Goal: Task Accomplishment & Management: Use online tool/utility

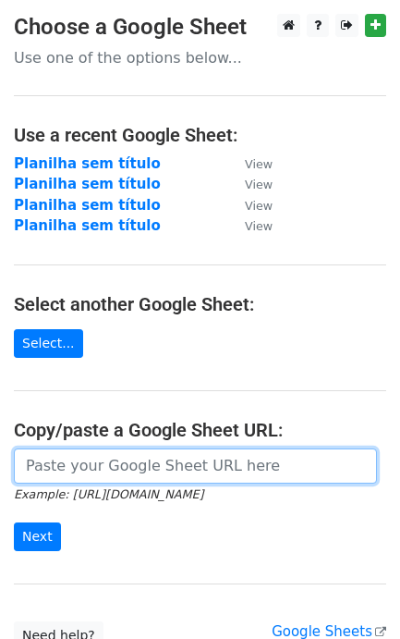
click at [91, 479] on input "url" at bounding box center [195, 465] width 363 height 35
paste input "https://docs.google.com/spreadsheets/d/1S-SQS2_G7Zty6PTnG5c1oUpd2WHXhMJP4fiCFJ9…"
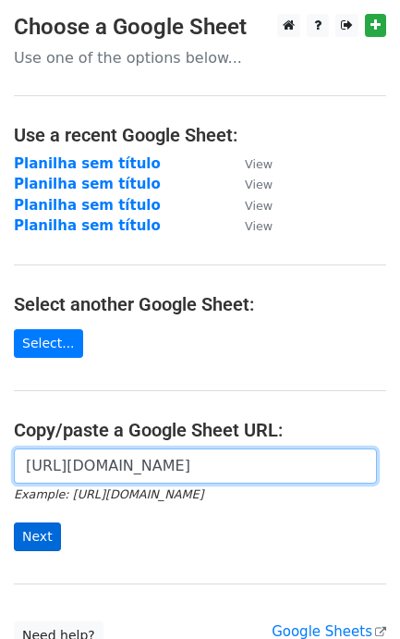
scroll to position [0, 413]
type input "[URL][DOMAIN_NAME]"
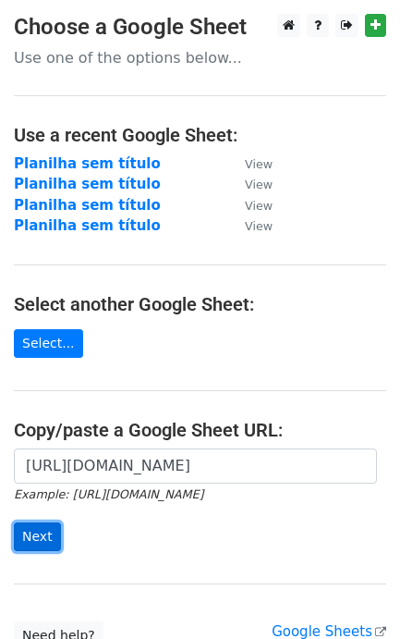
scroll to position [0, 0]
click at [40, 532] on input "Next" at bounding box center [37, 536] width 47 height 29
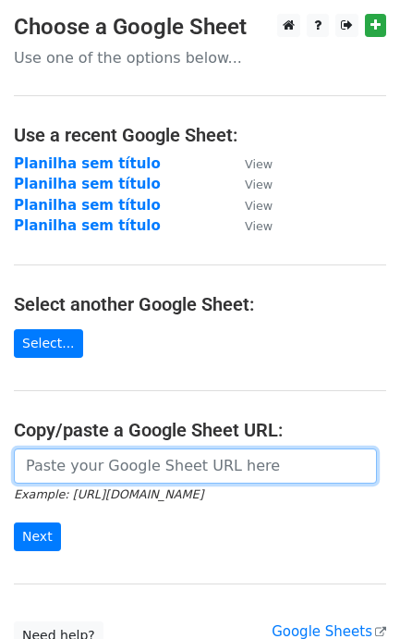
click at [178, 459] on input "url" at bounding box center [195, 465] width 363 height 35
paste input "https://docs.google.com/spreadsheets/d/1S-SQS2_G7Zty6PTnG5c1oUpd2WHXhMJP4fiCFJ9…"
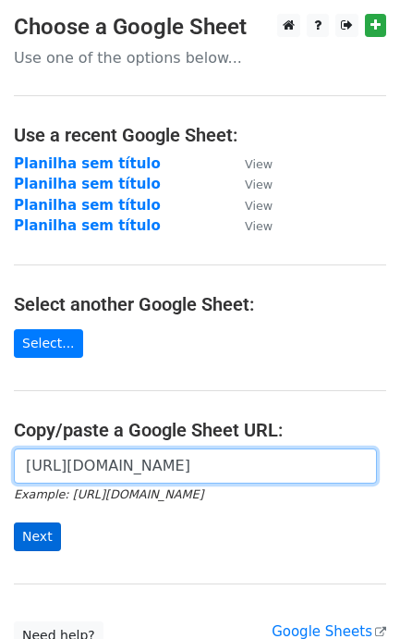
type input "https://docs.google.com/spreadsheets/d/1S-SQS2_G7Zty6PTnG5c1oUpd2WHXhMJP4fiCFJ9…"
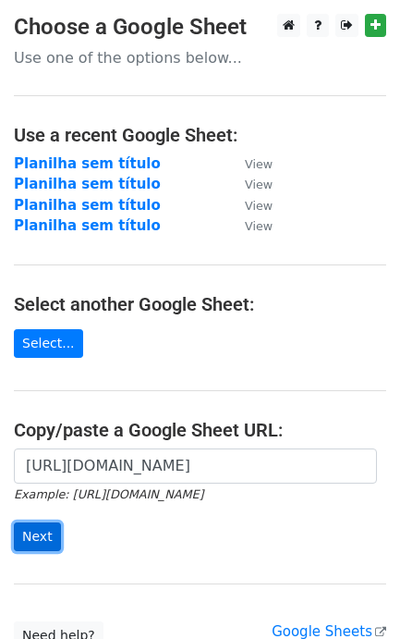
click at [39, 532] on input "Next" at bounding box center [37, 536] width 47 height 29
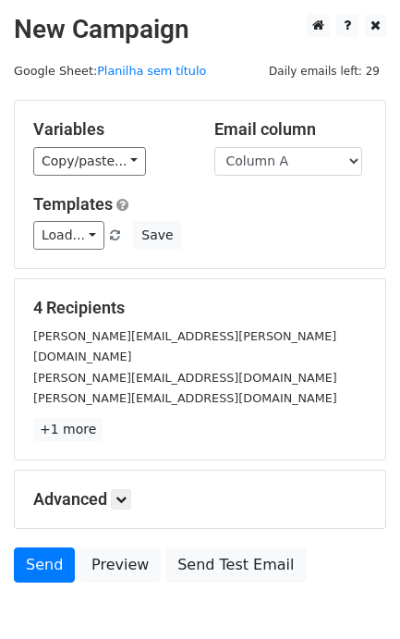
click at [43, 489] on h5 "Advanced" at bounding box center [200, 499] width 334 height 20
click at [42, 547] on link "Send" at bounding box center [44, 564] width 61 height 35
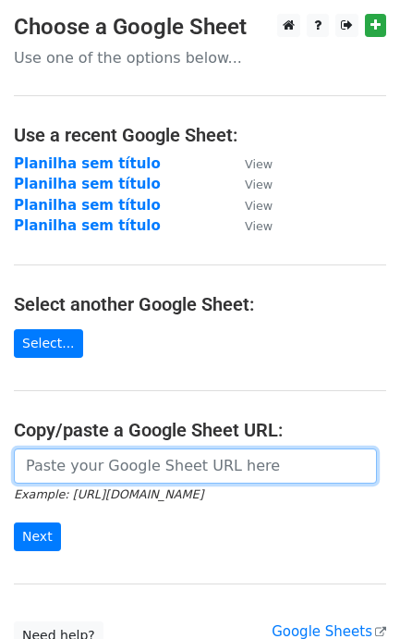
click at [182, 464] on input "url" at bounding box center [195, 465] width 363 height 35
paste input "[URL][DOMAIN_NAME]"
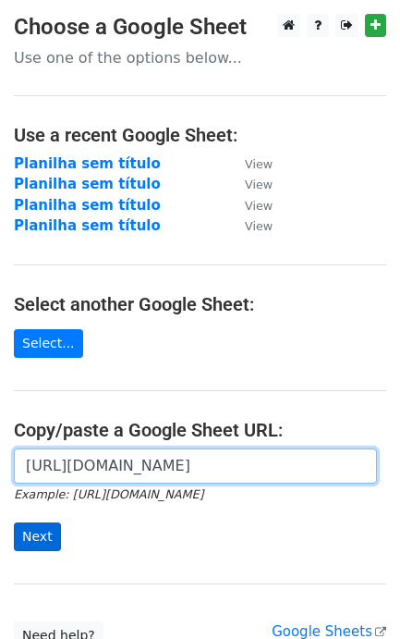
type input "[URL][DOMAIN_NAME]"
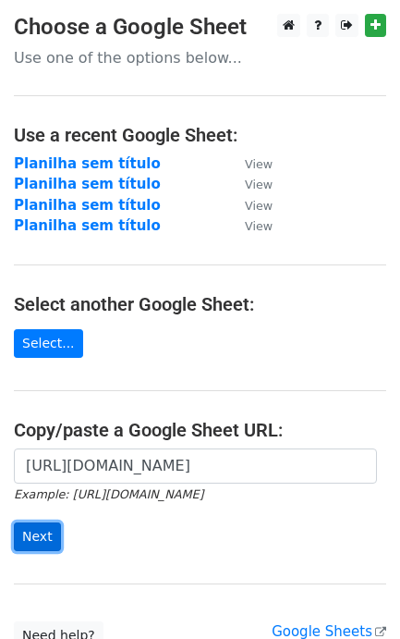
scroll to position [0, 0]
click at [49, 547] on input "Next" at bounding box center [37, 536] width 47 height 29
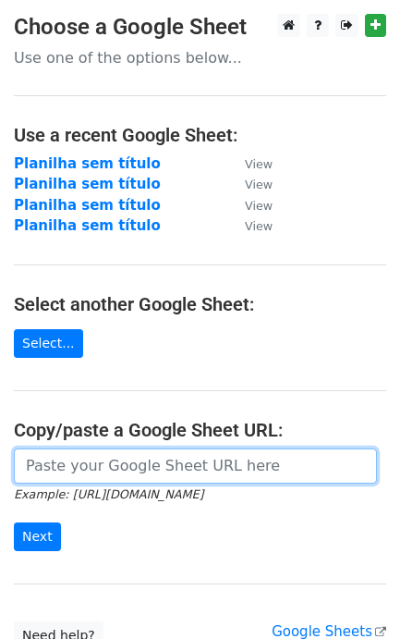
click at [65, 465] on input "url" at bounding box center [195, 465] width 363 height 35
paste input "[URL][DOMAIN_NAME]"
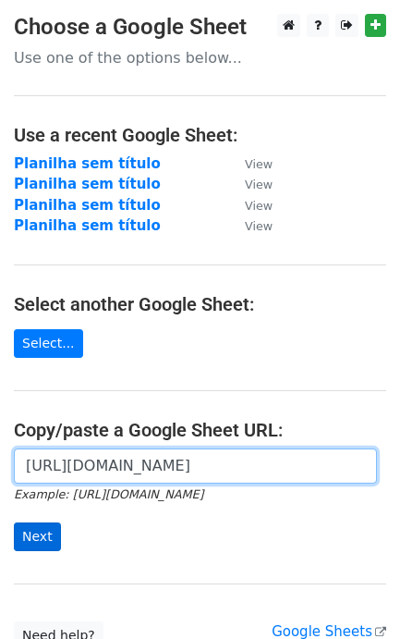
scroll to position [0, 413]
type input "https://docs.google.com/spreadsheets/d/1S-SQS2_G7Zty6PTnG5c1oUpd2WHXhMJP4fiCFJ9…"
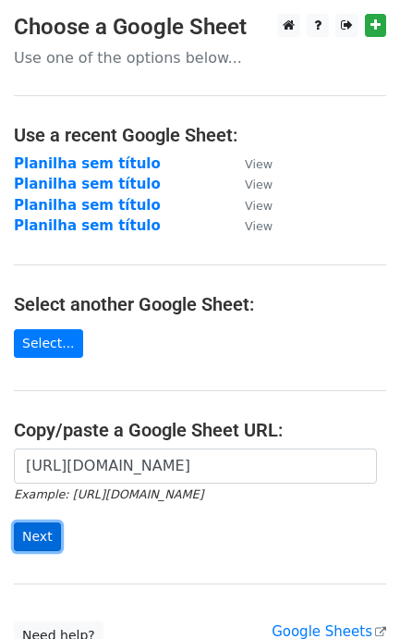
scroll to position [0, 0]
click at [48, 534] on input "Next" at bounding box center [37, 536] width 47 height 29
